Goal: Find specific page/section: Find specific page/section

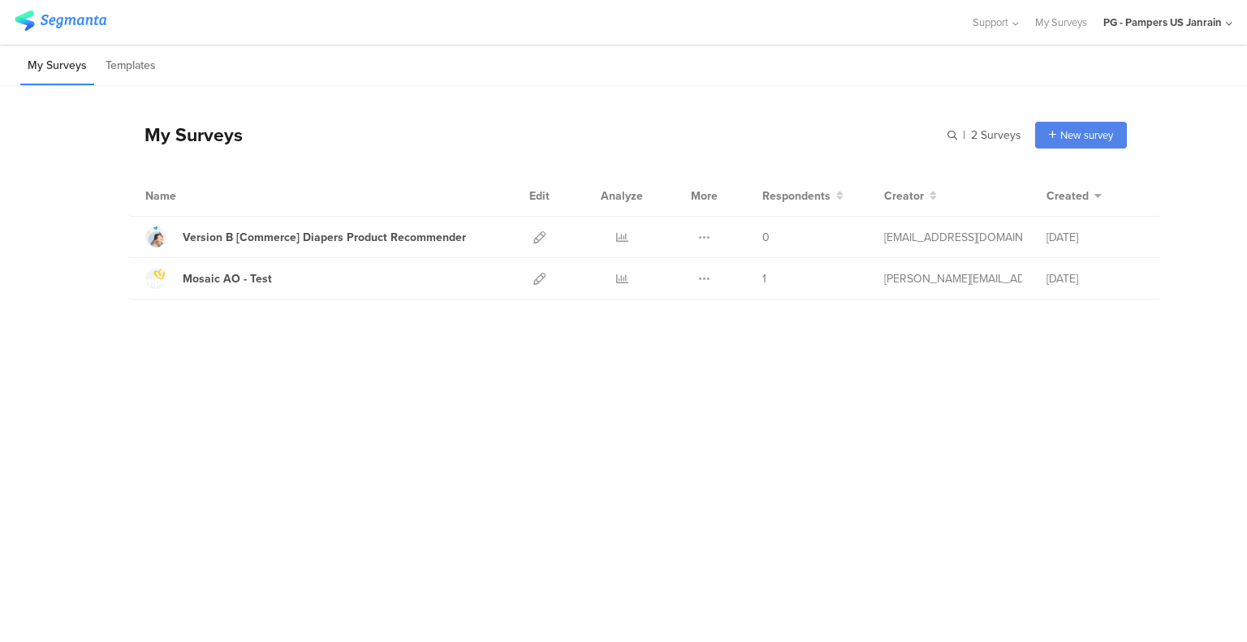
click at [88, 24] on img at bounding box center [61, 21] width 92 height 20
click at [67, 15] on img at bounding box center [61, 21] width 92 height 20
click at [63, 22] on img at bounding box center [61, 21] width 92 height 20
click at [1233, 19] on div "Support Help Center Live Chat My Surveys PG - Pampers US Janrain ACCOUNTS PG - …" at bounding box center [623, 22] width 1247 height 45
click at [1227, 23] on icon at bounding box center [1229, 24] width 6 height 12
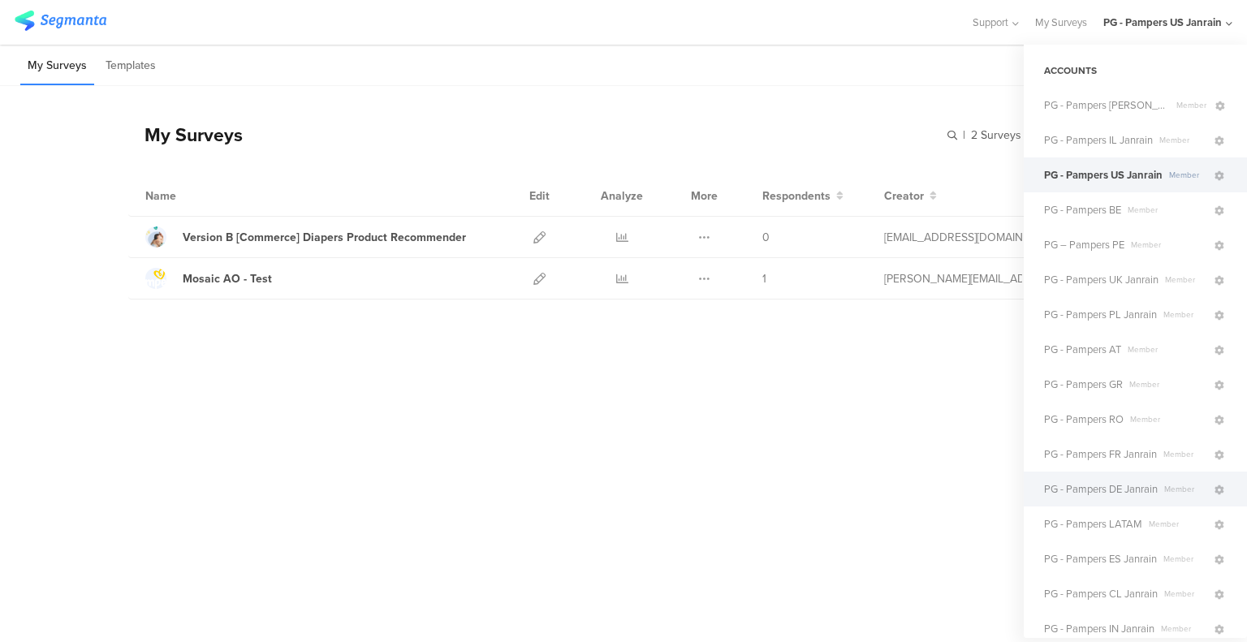
click at [1123, 493] on span "PG - Pampers DE Janrain" at bounding box center [1101, 488] width 114 height 15
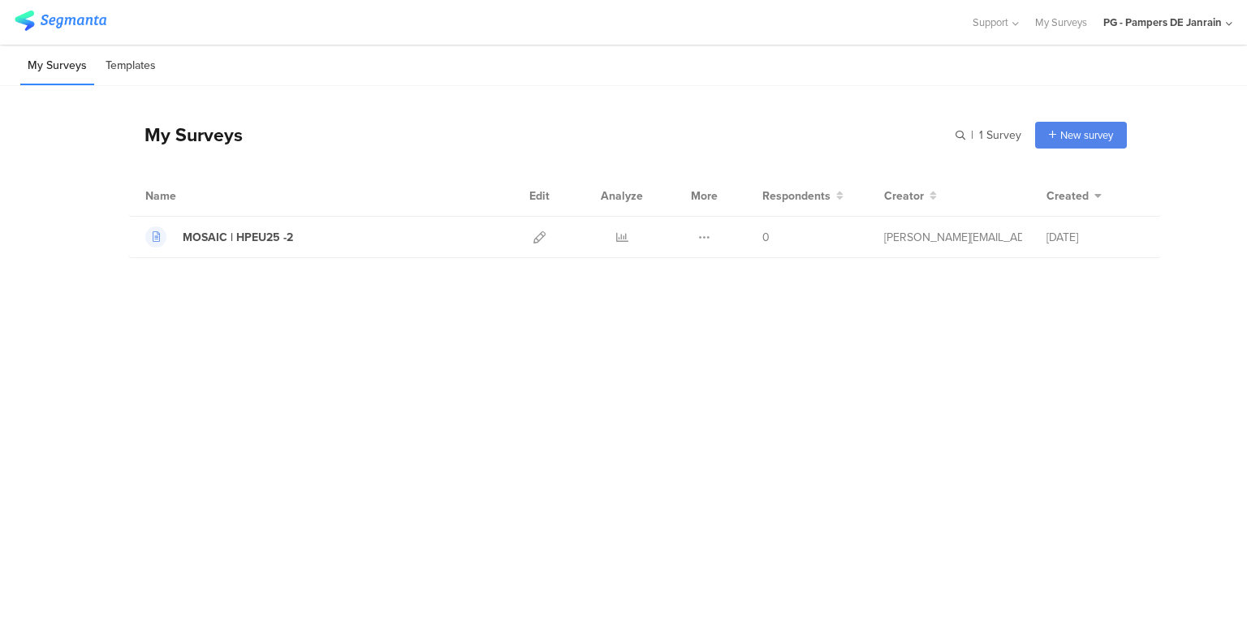
click at [127, 71] on li "Templates" at bounding box center [130, 66] width 65 height 38
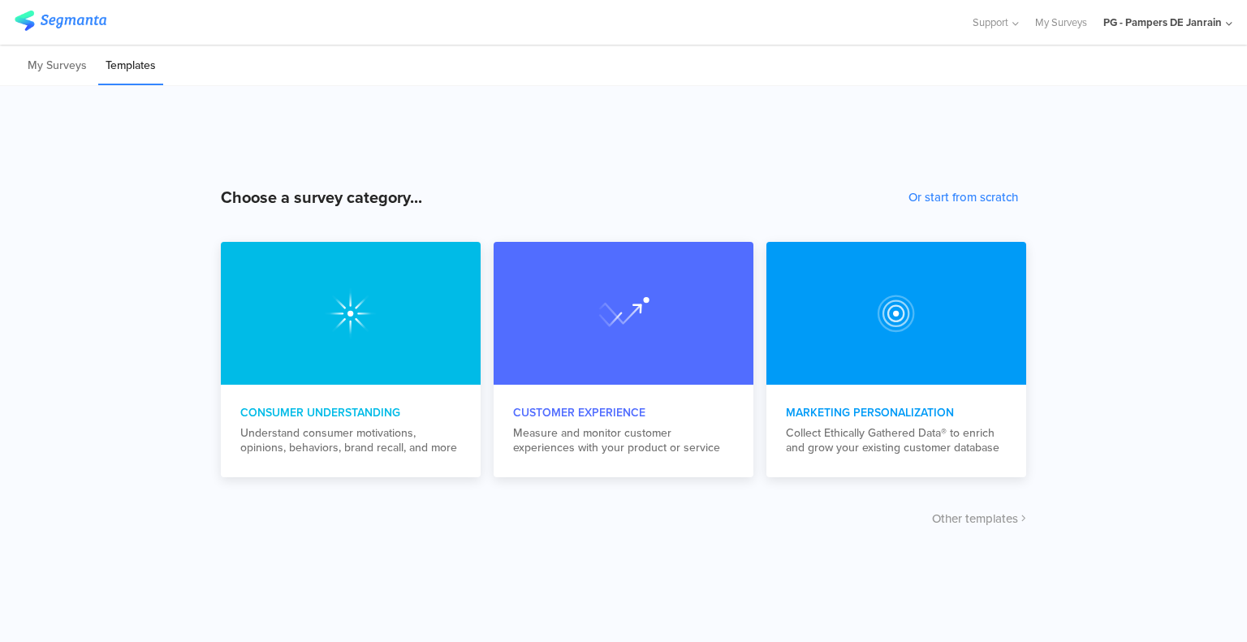
click at [1226, 16] on div "PG - Pampers DE Janrain" at bounding box center [1167, 22] width 129 height 45
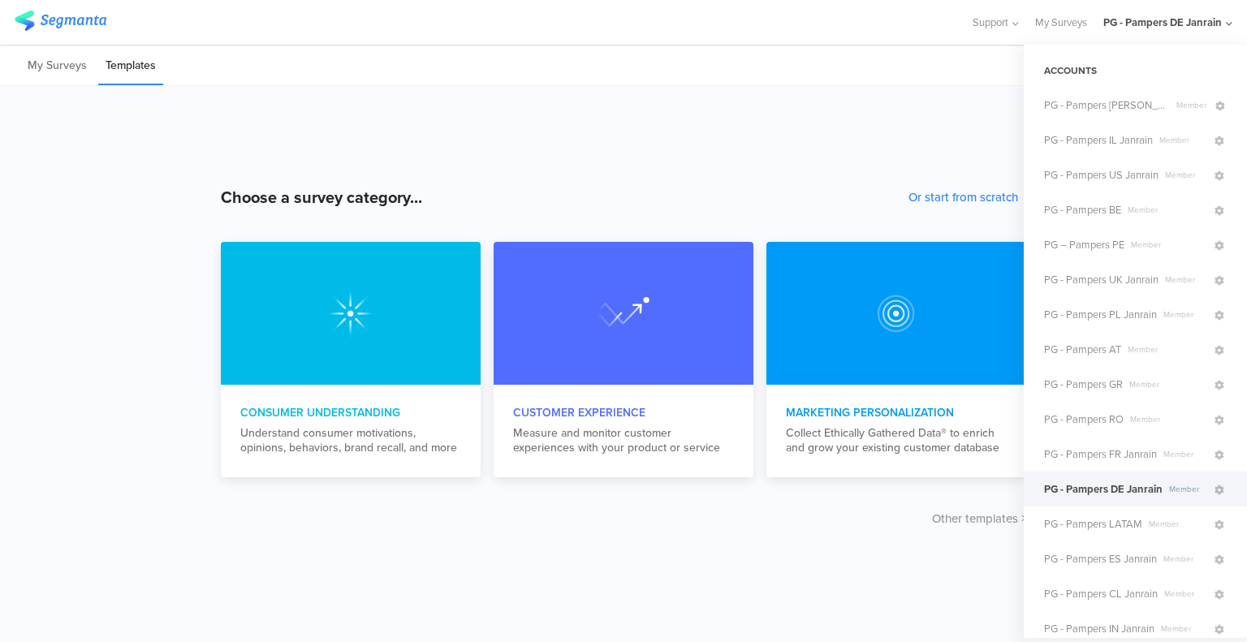
drag, startPoint x: 1134, startPoint y: 278, endPoint x: 890, endPoint y: 122, distance: 290.2
click at [890, 122] on div "Choose a survey category... Or start from scratch Consumer Understanding Unders…" at bounding box center [623, 364] width 1247 height 556
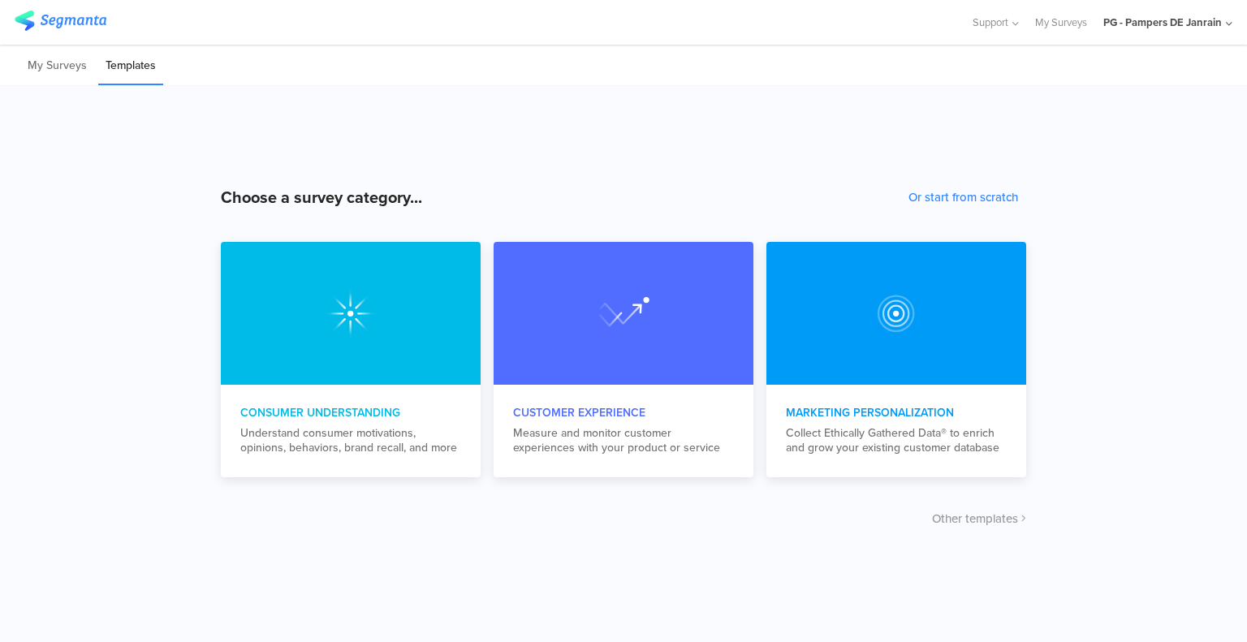
click at [1194, 22] on div "PG - Pampers DE Janrain" at bounding box center [1162, 22] width 119 height 15
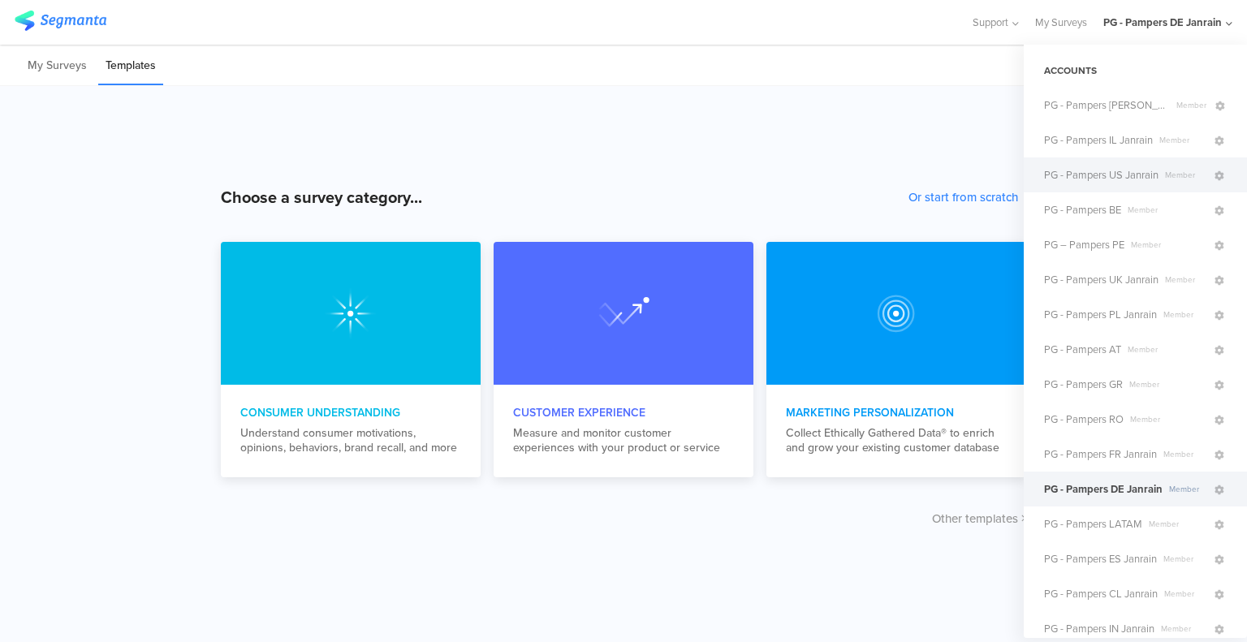
click at [1129, 170] on span "PG - Pampers US Janrain" at bounding box center [1101, 174] width 114 height 15
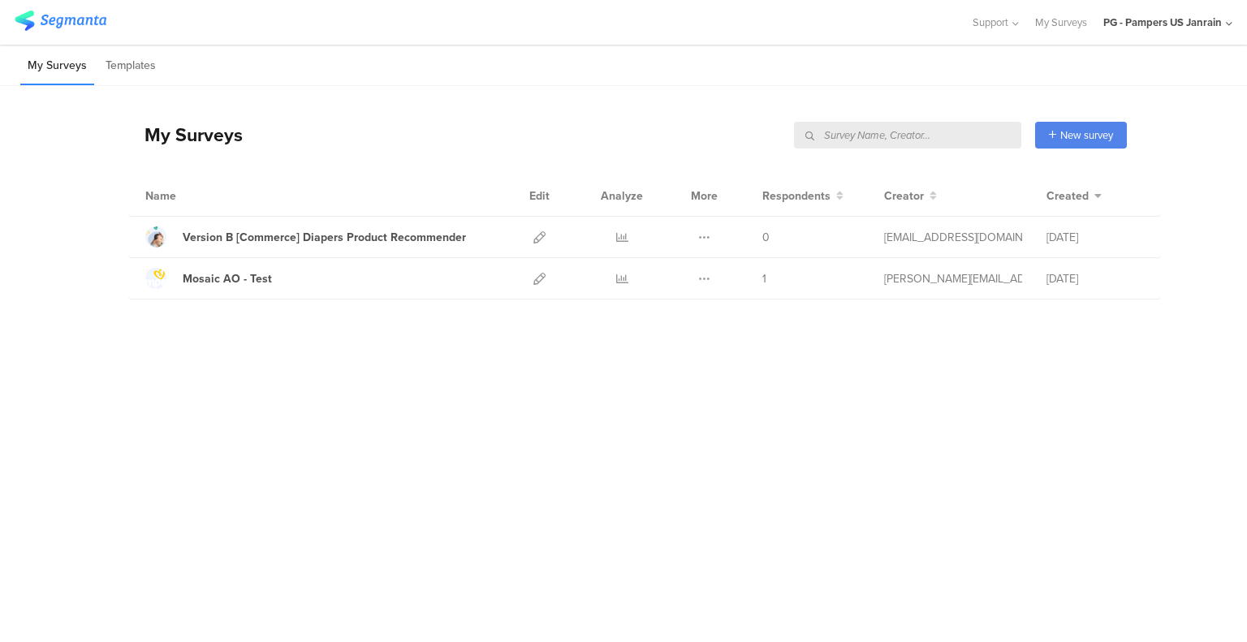
click at [957, 129] on input "text" at bounding box center [907, 135] width 227 height 27
type input "Feedback River"
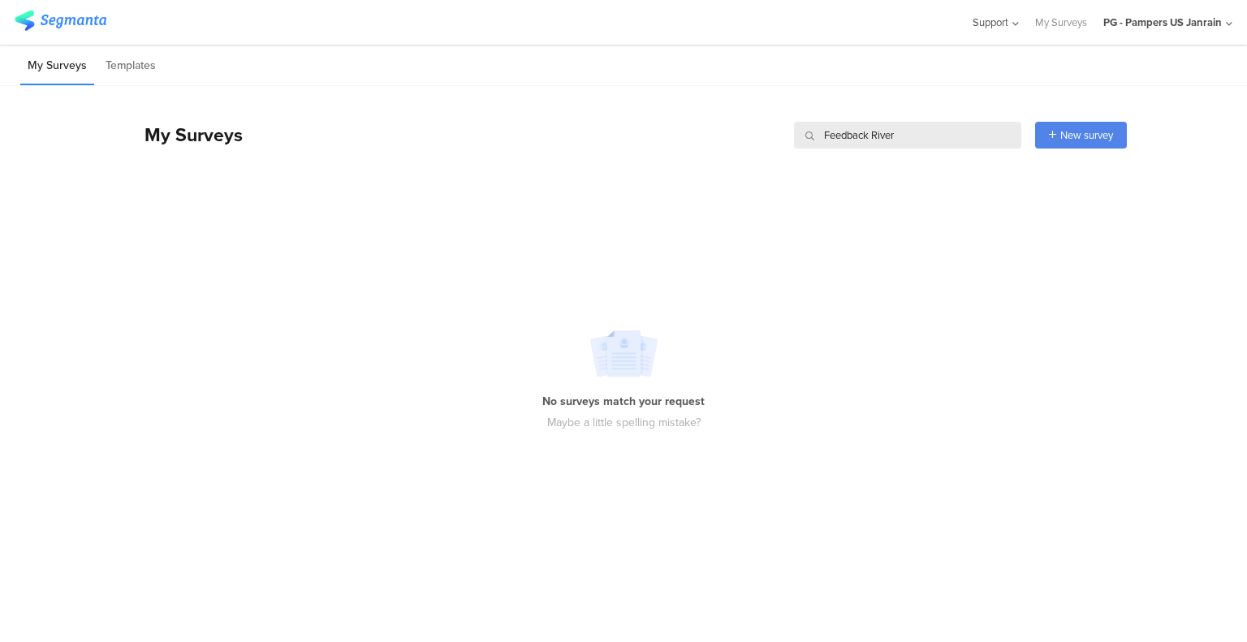
click at [984, 29] on span "Support" at bounding box center [990, 22] width 36 height 15
click at [984, 29] on span "Support" at bounding box center [990, 22] width 39 height 15
click at [1149, 16] on div "PG - Pampers US Janrain" at bounding box center [1162, 22] width 119 height 15
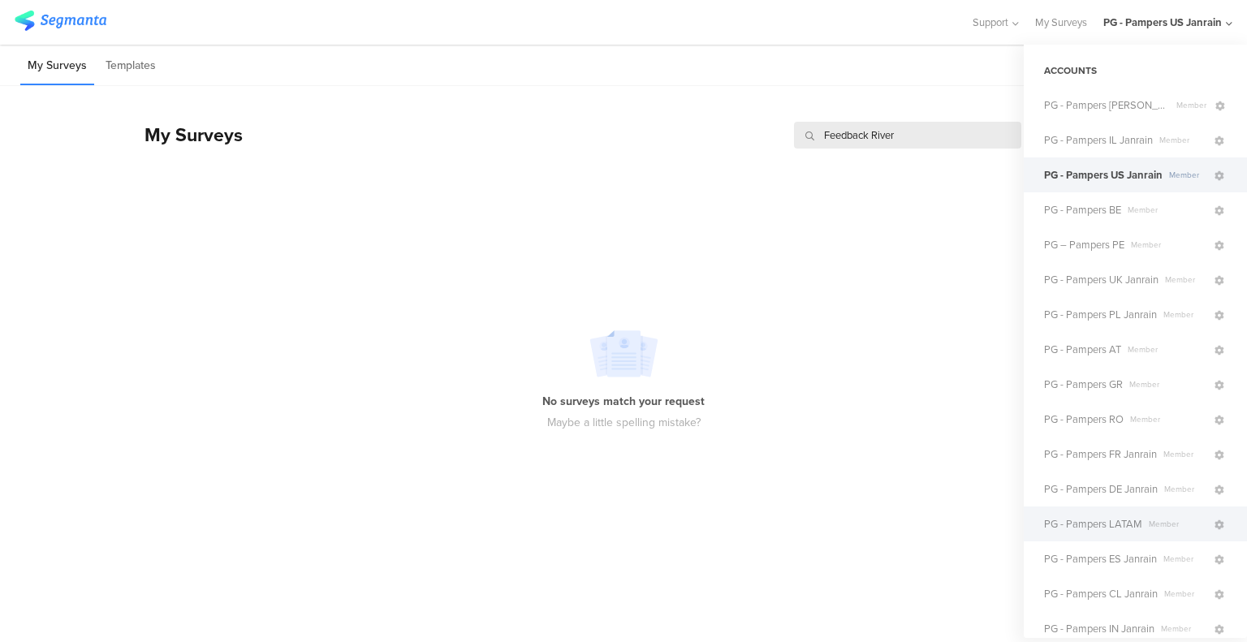
scroll to position [331, 0]
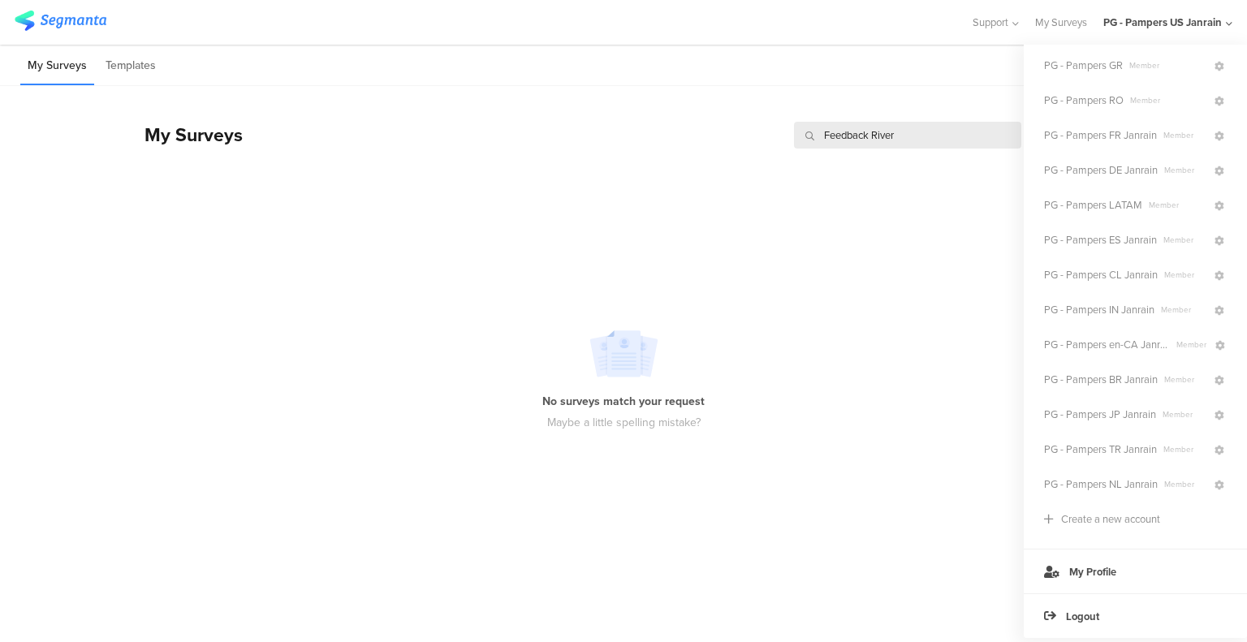
click at [842, 242] on div "No surveys match your request Maybe a little spelling mistake?" at bounding box center [623, 380] width 1247 height 361
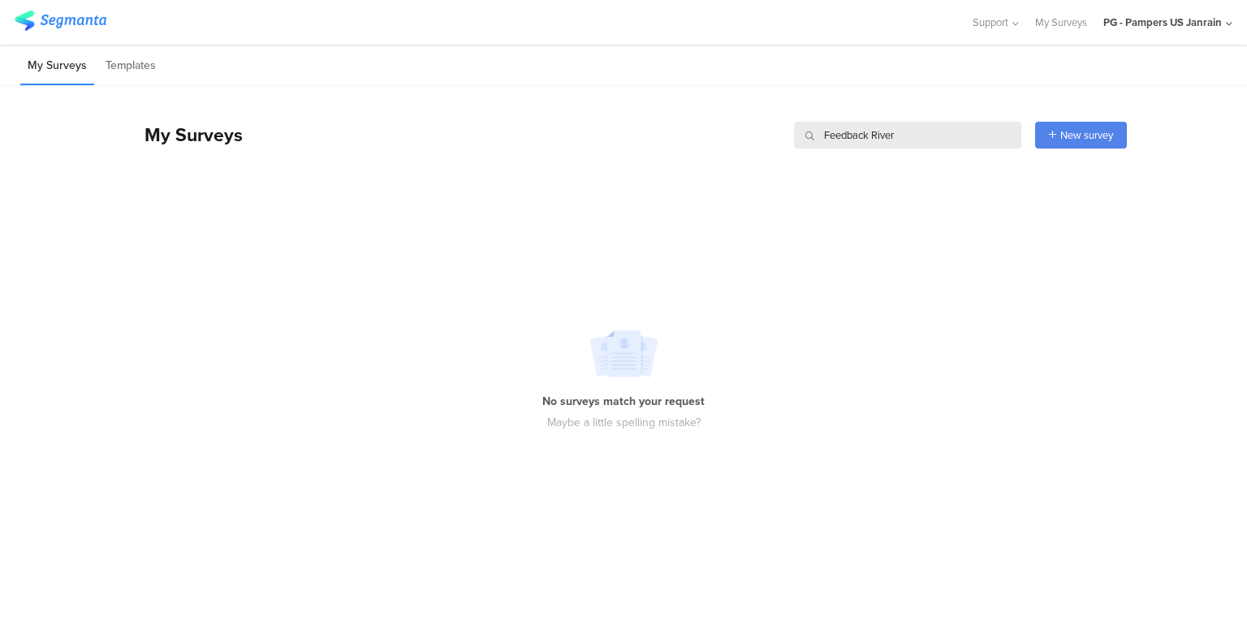
click at [60, 18] on img at bounding box center [61, 21] width 92 height 20
click at [52, 22] on img at bounding box center [61, 21] width 92 height 20
click at [434, 59] on div "My Surveys Templates" at bounding box center [623, 65] width 1247 height 41
